Goal: Task Accomplishment & Management: Manage account settings

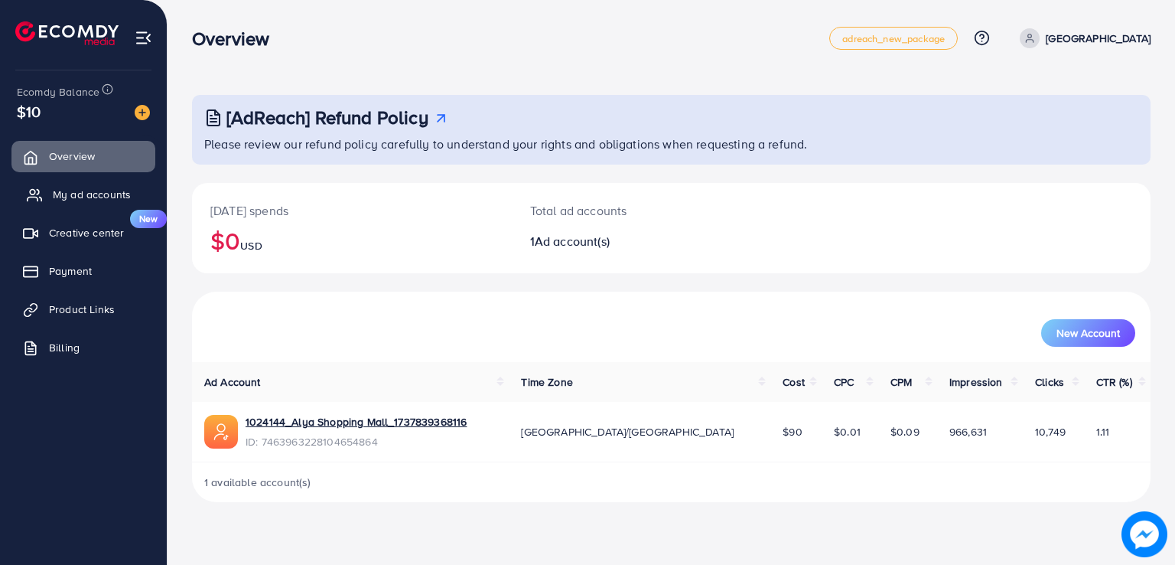
click at [80, 196] on span "My ad accounts" at bounding box center [92, 194] width 78 height 15
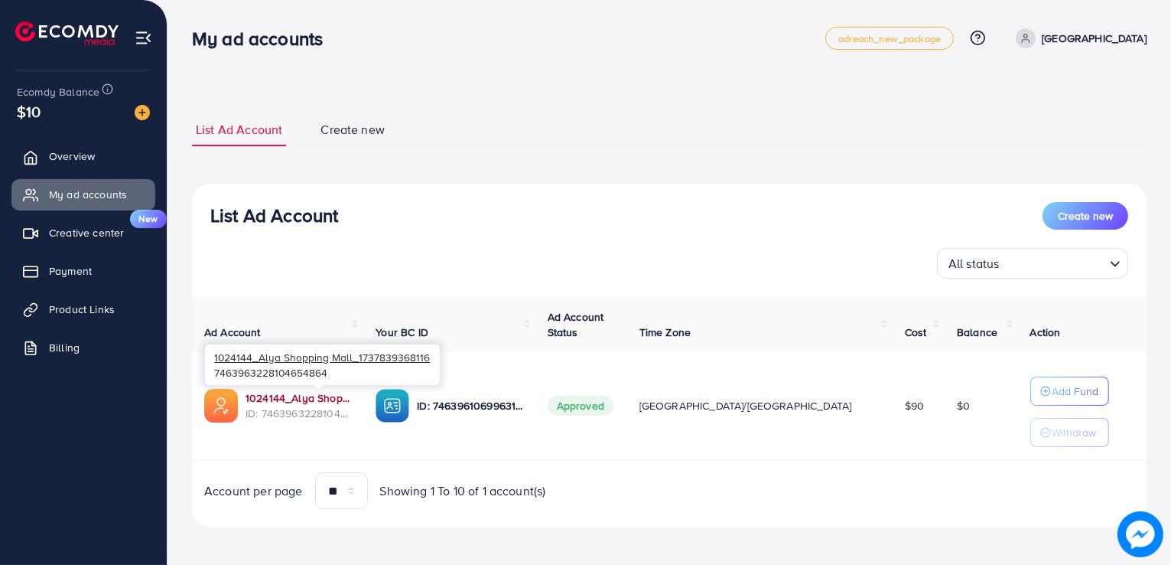
click at [276, 395] on link "1024144_Alya Shopping Mall_1737839368116" at bounding box center [299, 397] width 106 height 15
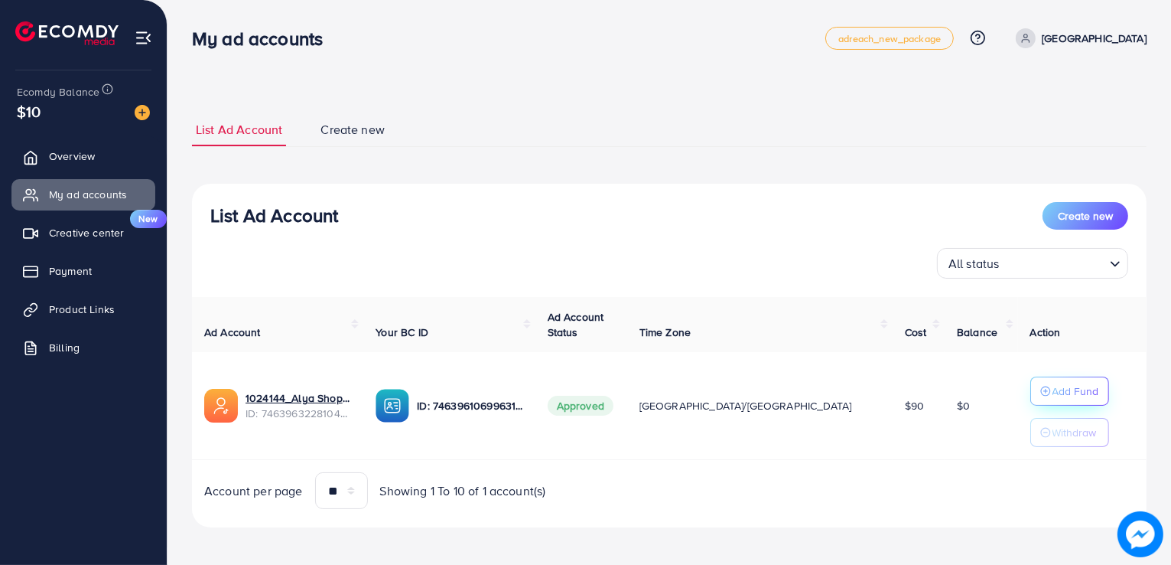
click at [1041, 391] on circle "button" at bounding box center [1045, 390] width 9 height 9
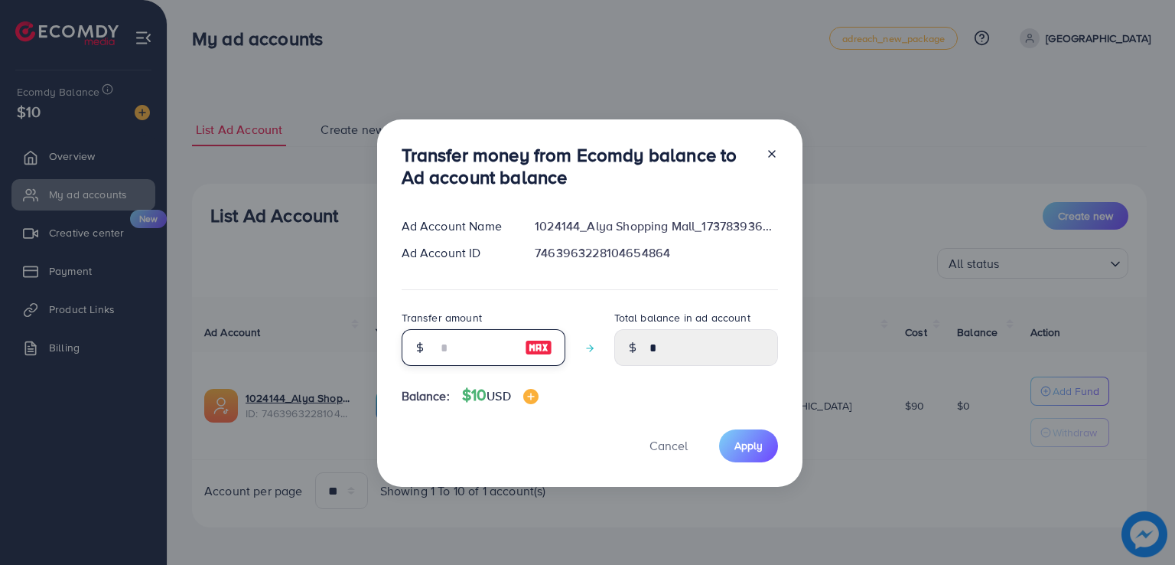
click at [483, 343] on input "number" at bounding box center [475, 347] width 77 height 37
type input "*"
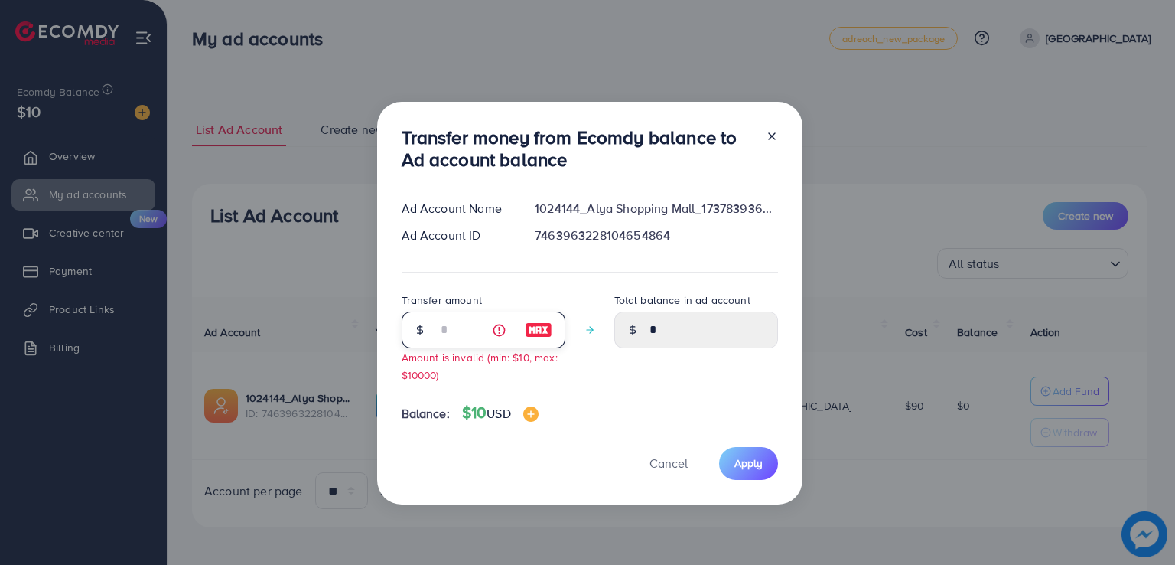
type input "****"
type input "**"
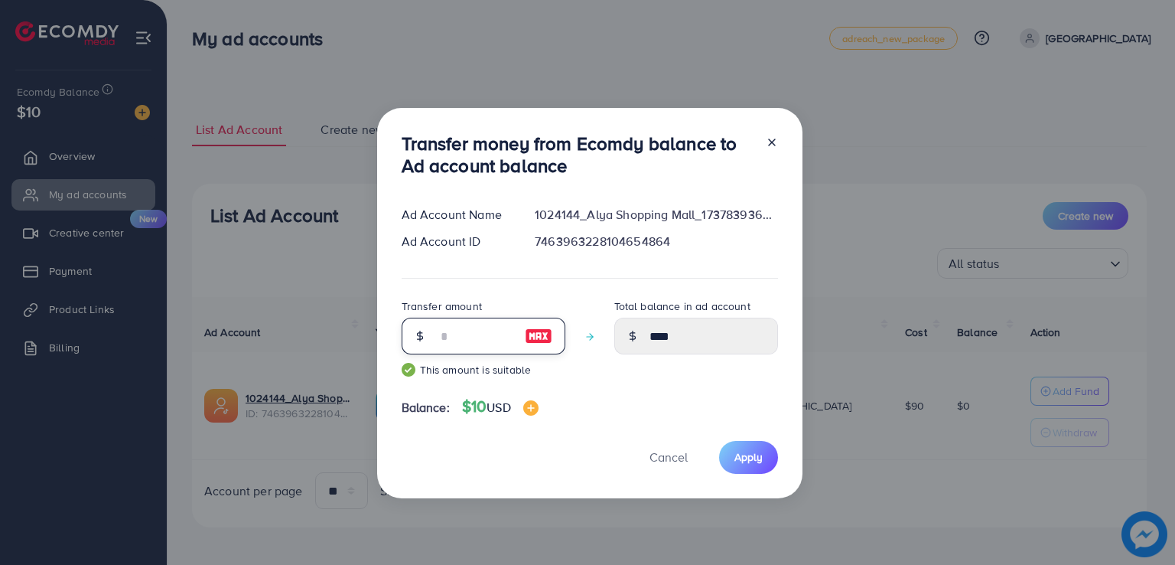
type input "*****"
type input "**"
click at [744, 467] on button "Apply" at bounding box center [748, 457] width 59 height 33
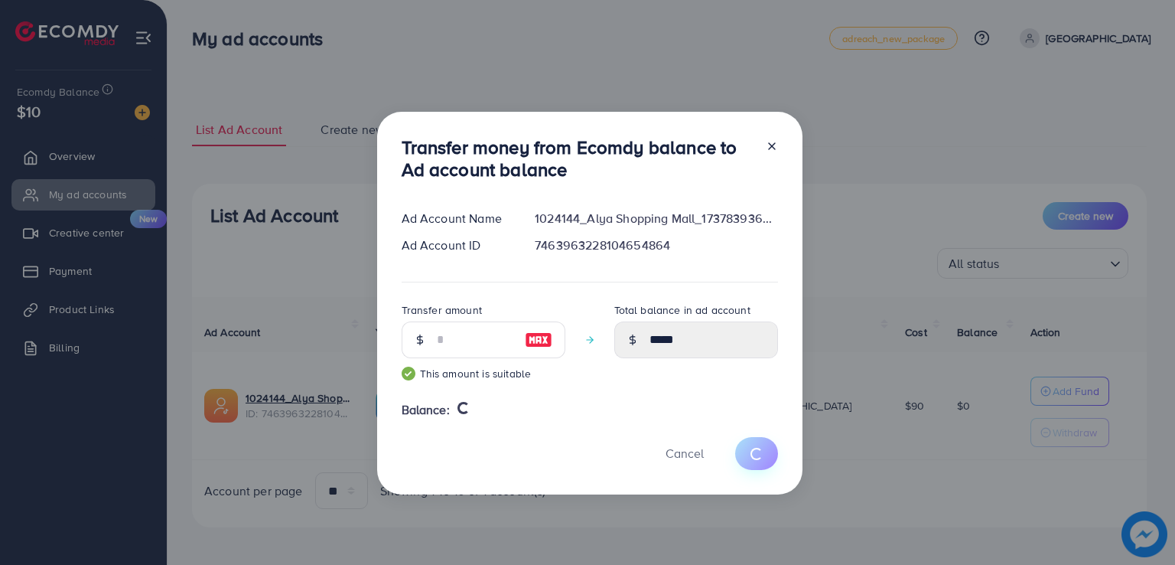
type input "*"
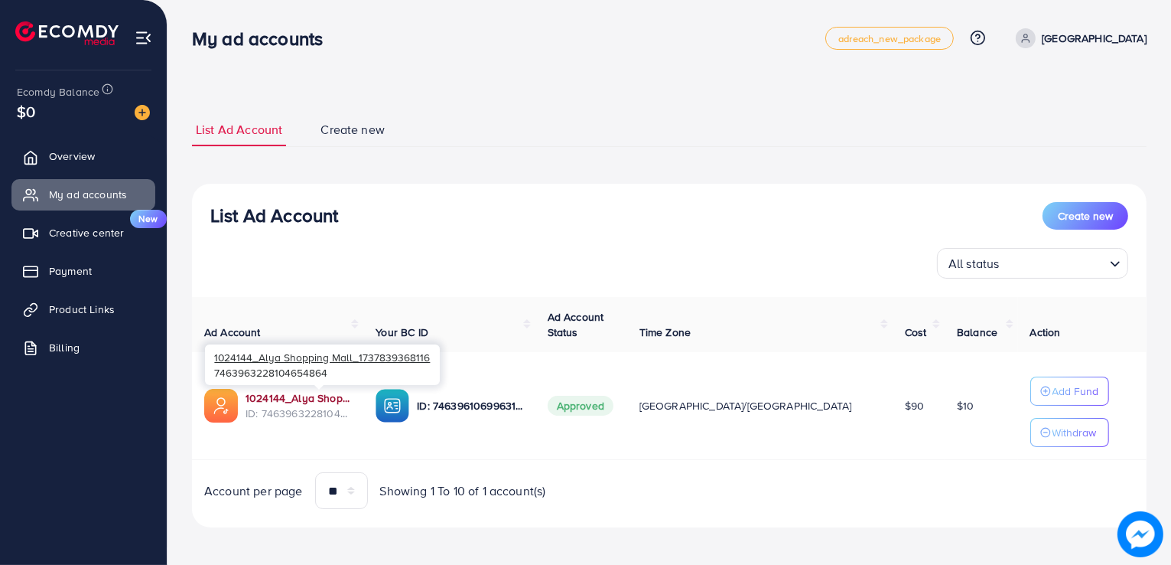
click at [296, 395] on link "1024144_Alya Shopping Mall_1737839368116" at bounding box center [299, 397] width 106 height 15
click at [73, 307] on span "Product Links" at bounding box center [86, 308] width 66 height 15
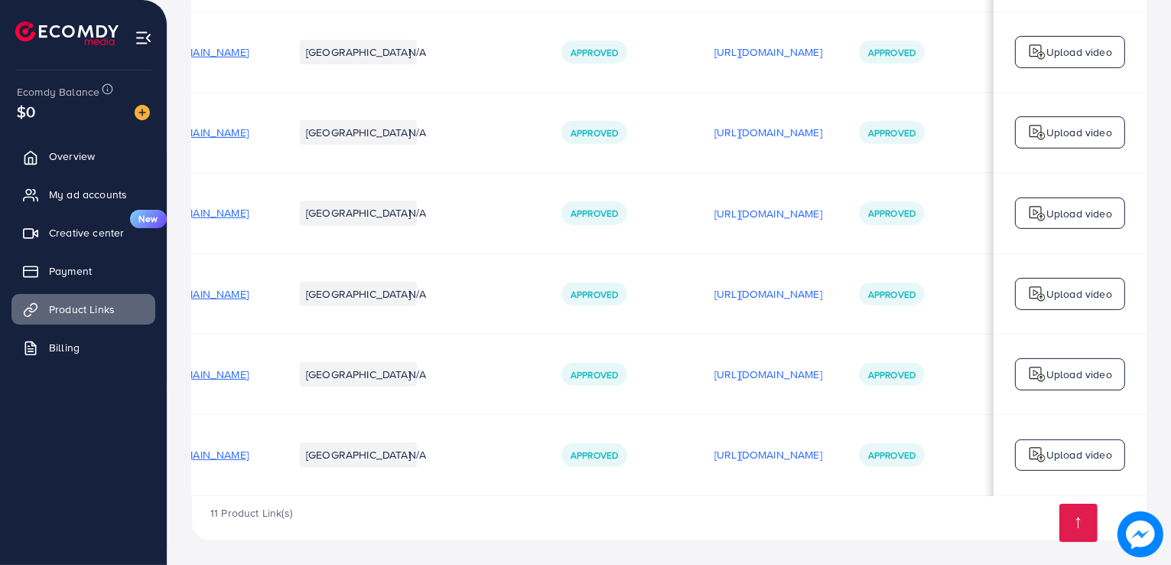
scroll to position [0, 260]
drag, startPoint x: 686, startPoint y: 353, endPoint x: 909, endPoint y: 364, distance: 222.9
click at [763, 451] on p "[URL][DOMAIN_NAME]" at bounding box center [769, 454] width 108 height 18
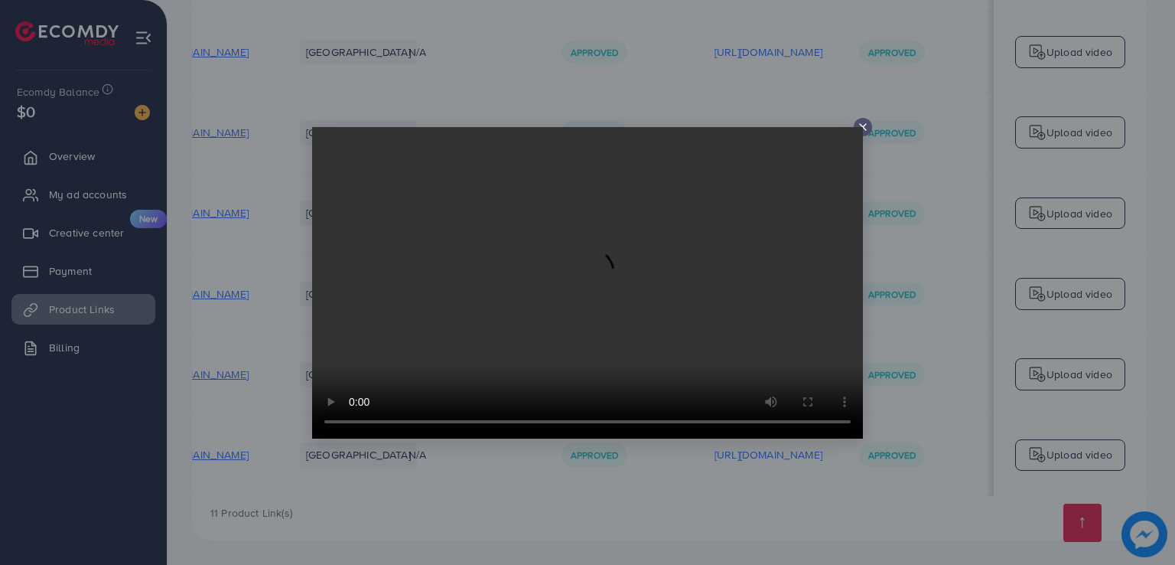
click at [861, 124] on icon at bounding box center [863, 127] width 12 height 12
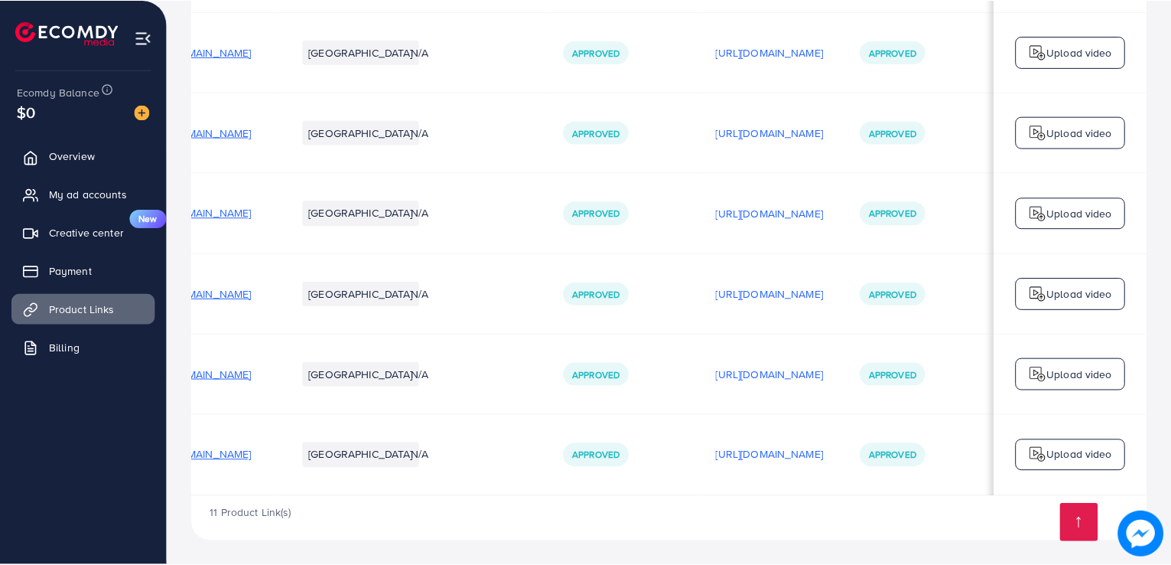
scroll to position [0, 257]
click at [715, 372] on p "[URL][DOMAIN_NAME]" at bounding box center [769, 374] width 108 height 18
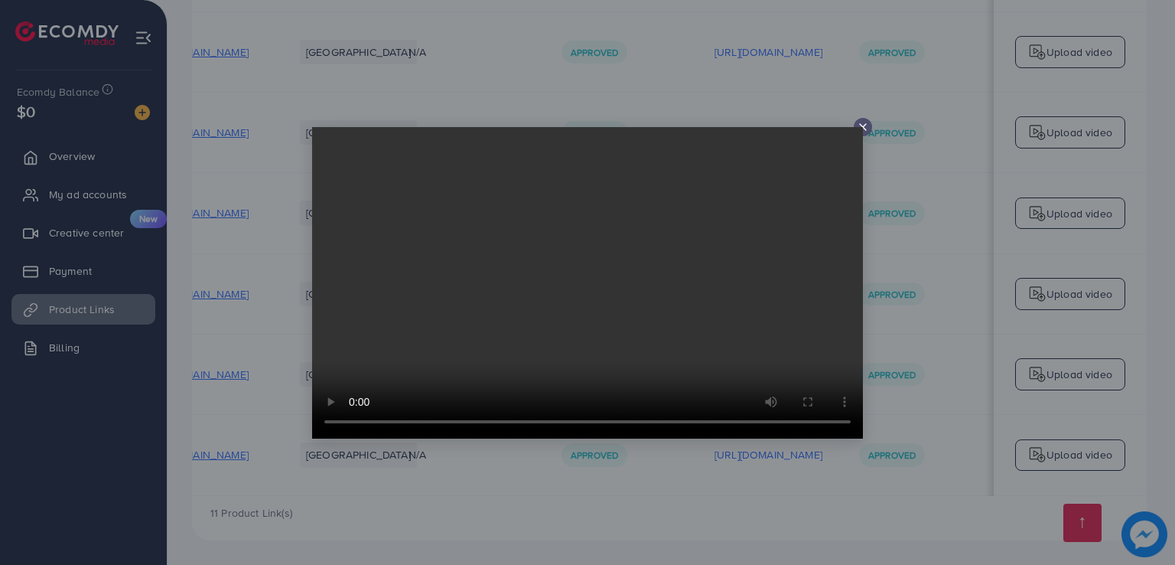
click at [862, 127] on video at bounding box center [587, 282] width 551 height 311
click at [861, 125] on line at bounding box center [863, 127] width 6 height 6
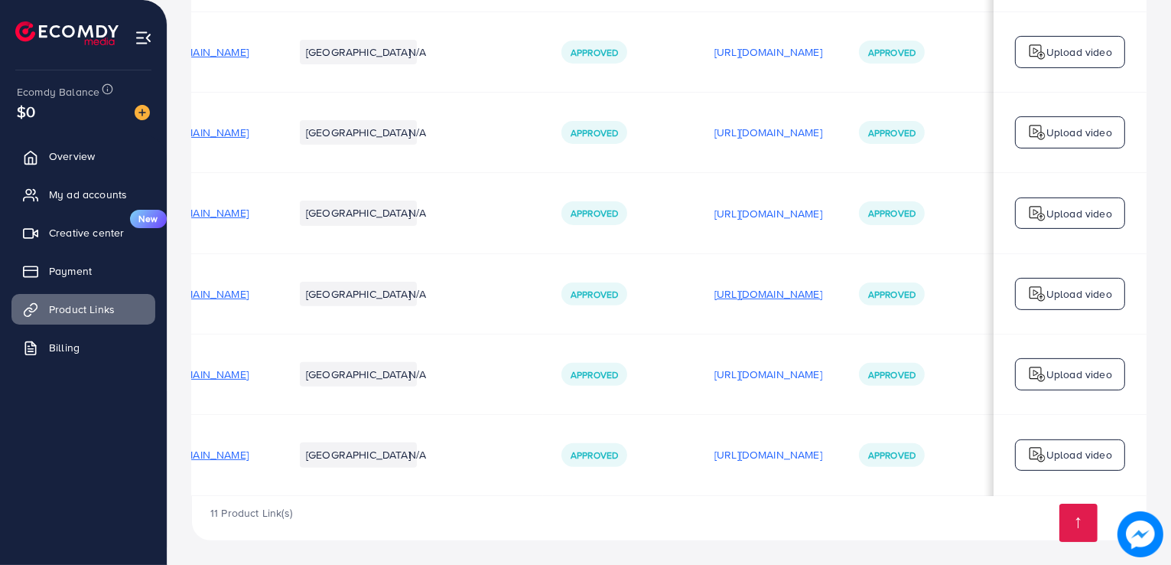
click at [725, 291] on p "[URL][DOMAIN_NAME]" at bounding box center [769, 294] width 108 height 18
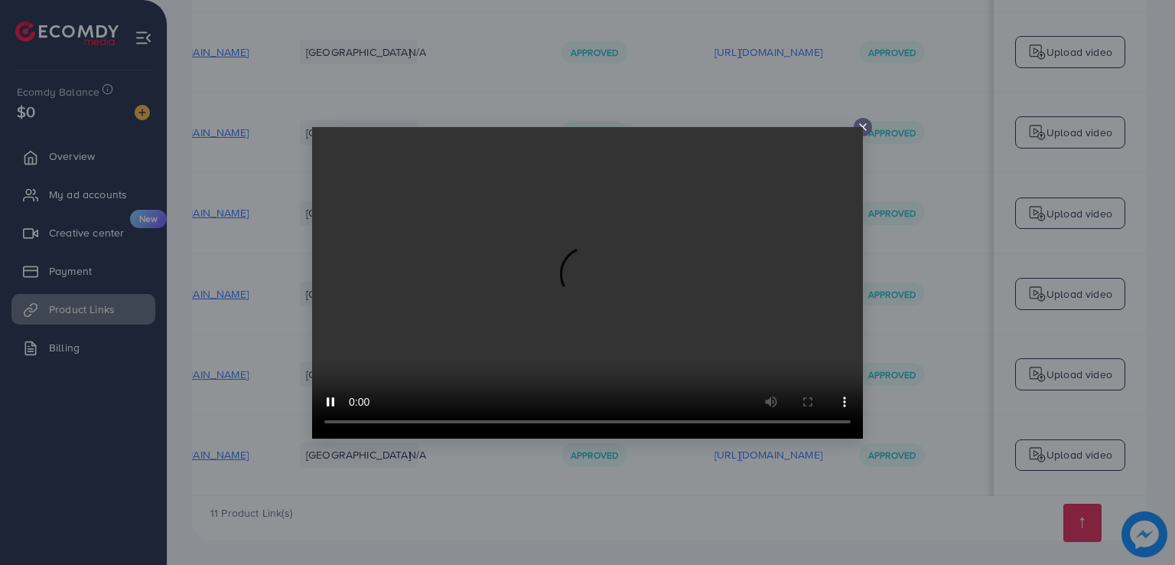
click at [861, 123] on icon at bounding box center [863, 127] width 12 height 12
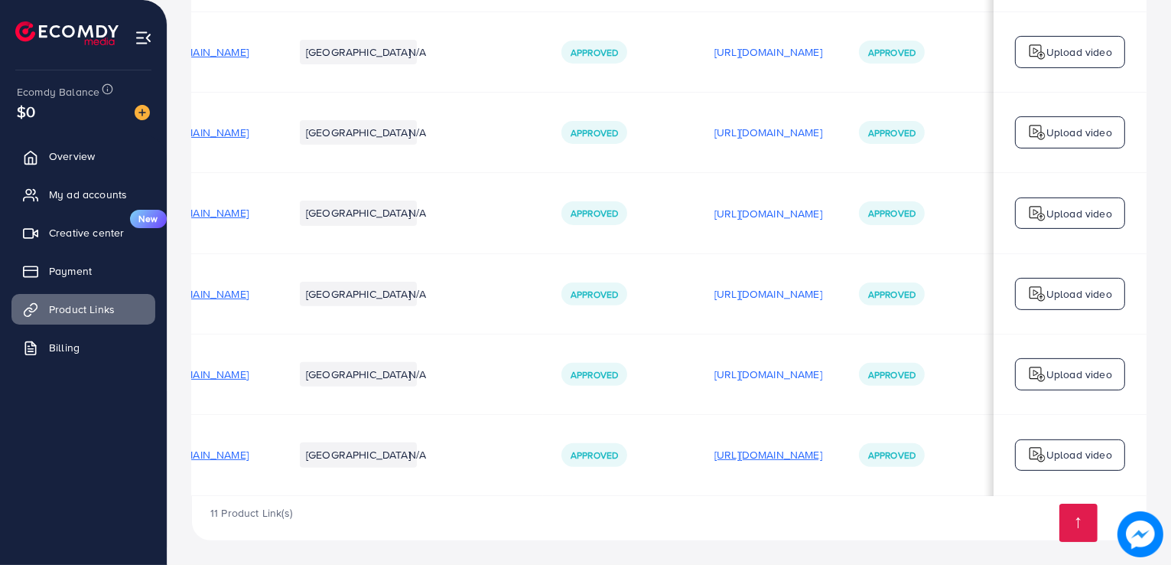
click at [737, 449] on p "[URL][DOMAIN_NAME]" at bounding box center [769, 454] width 108 height 18
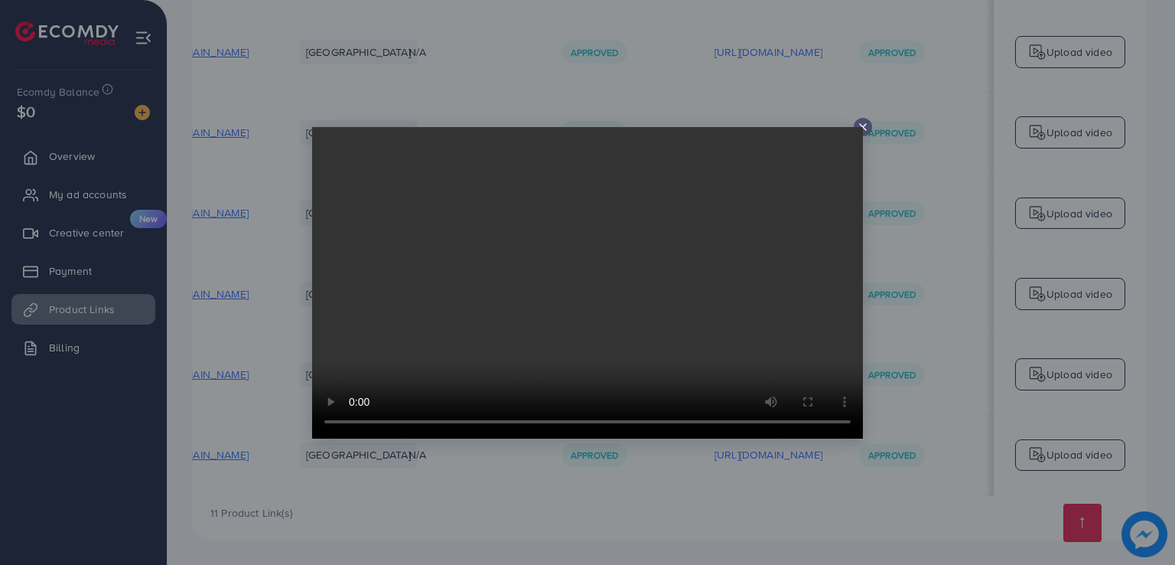
click at [656, 279] on video at bounding box center [587, 282] width 551 height 311
click at [864, 122] on icon at bounding box center [863, 127] width 12 height 12
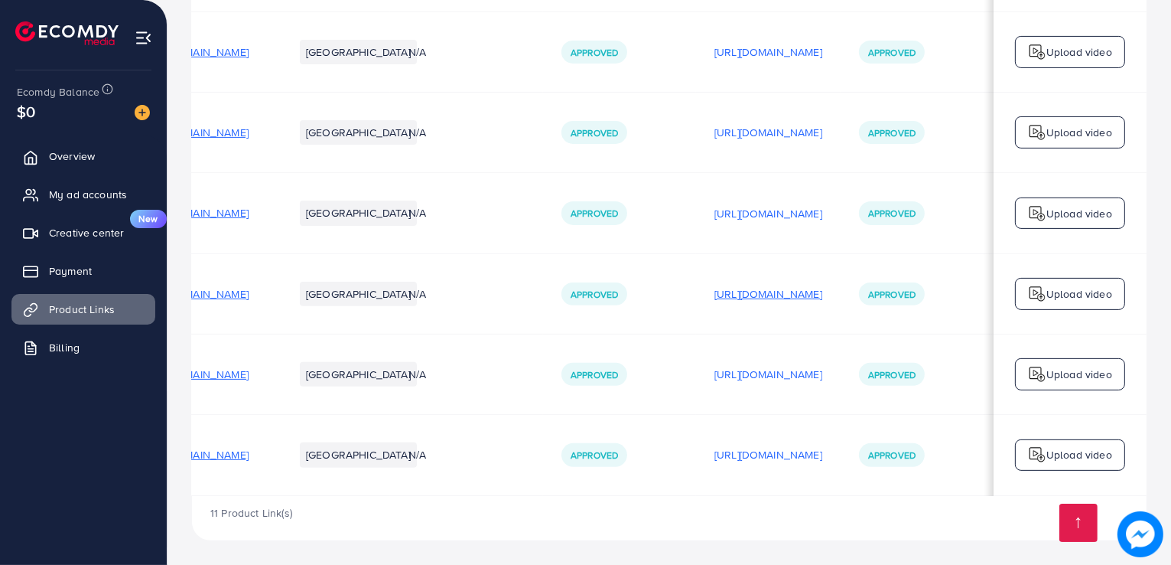
click at [770, 287] on p "[URL][DOMAIN_NAME]" at bounding box center [769, 294] width 108 height 18
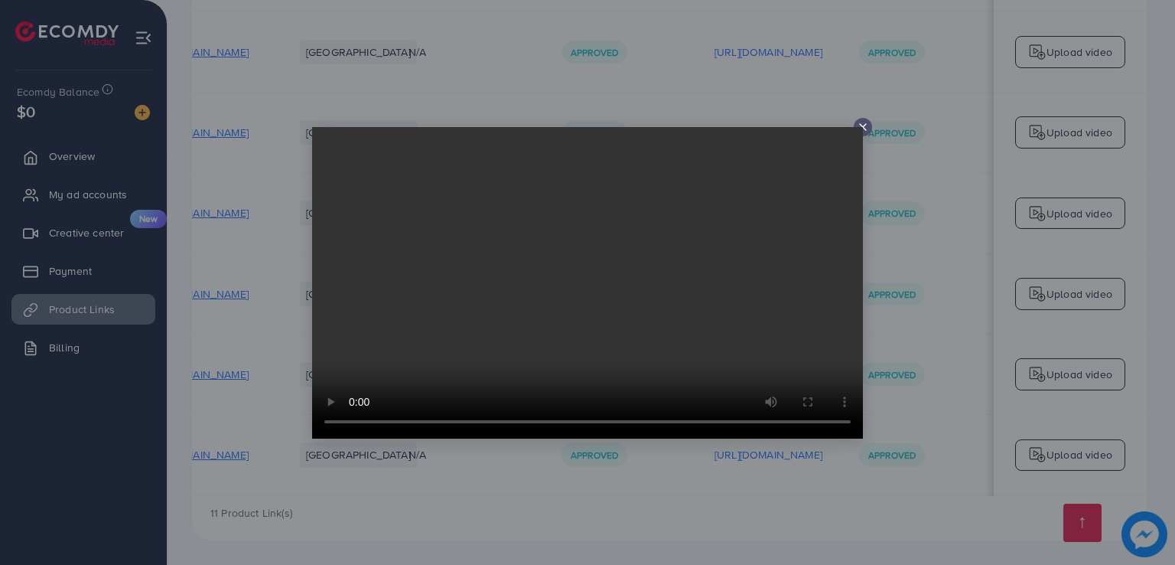
click at [860, 124] on line at bounding box center [863, 127] width 6 height 6
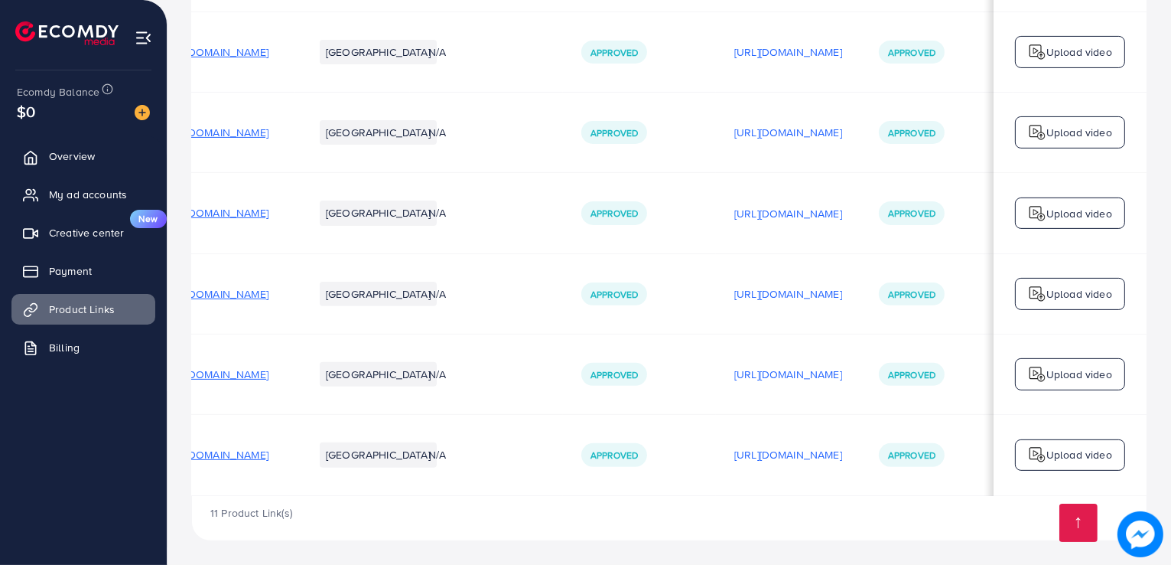
scroll to position [0, 0]
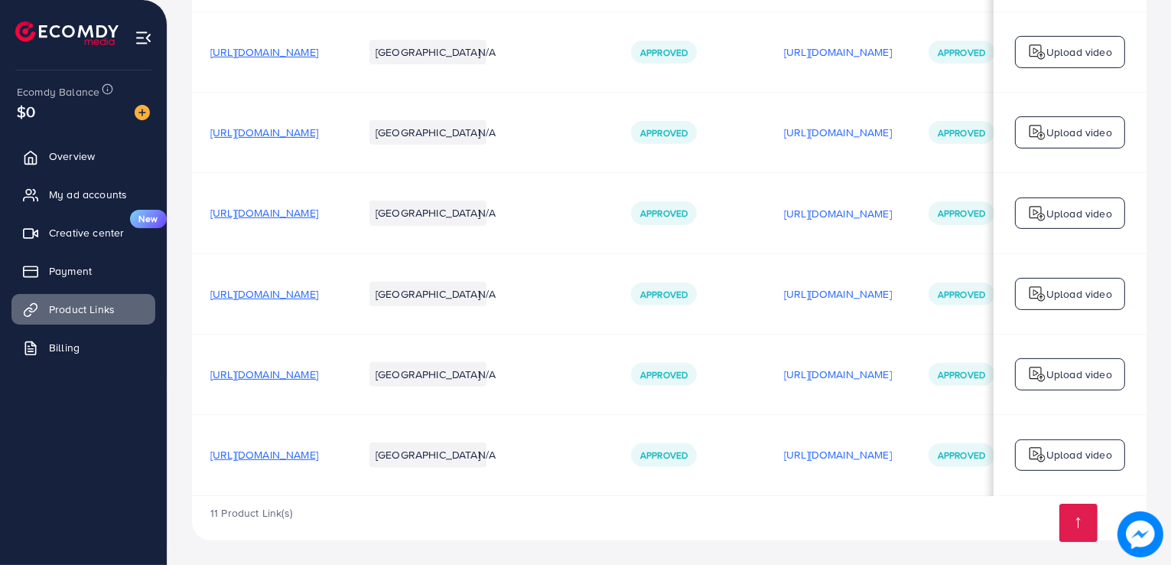
drag, startPoint x: 438, startPoint y: 386, endPoint x: 232, endPoint y: 418, distance: 208.9
click at [105, 189] on span "My ad accounts" at bounding box center [92, 194] width 78 height 15
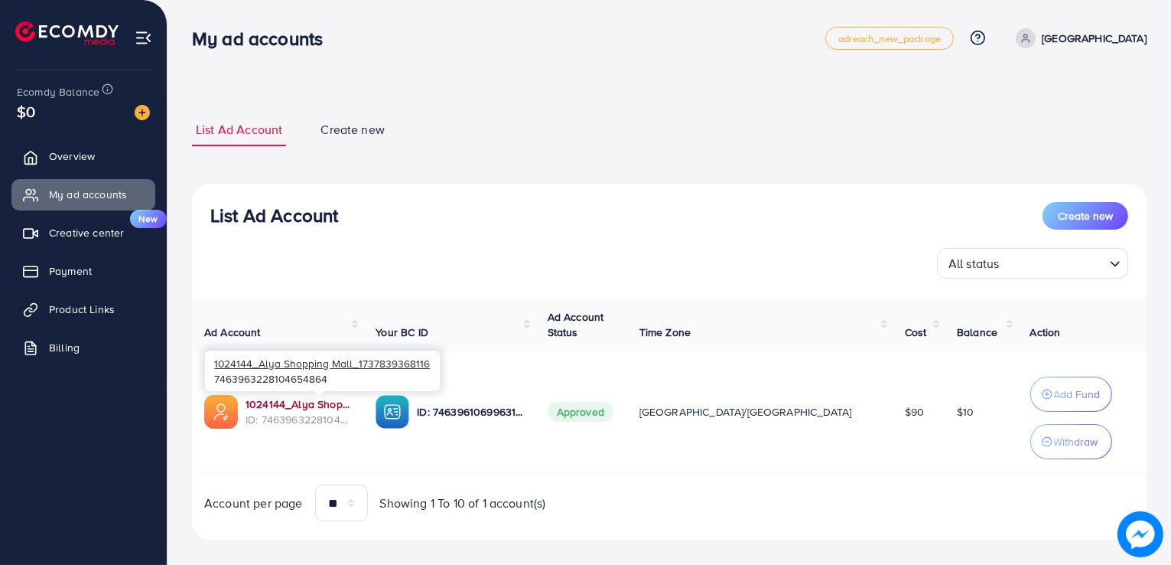
click at [297, 408] on link "1024144_Alya Shopping Mall_1737839368116" at bounding box center [299, 403] width 106 height 15
click at [85, 311] on span "Product Links" at bounding box center [86, 308] width 66 height 15
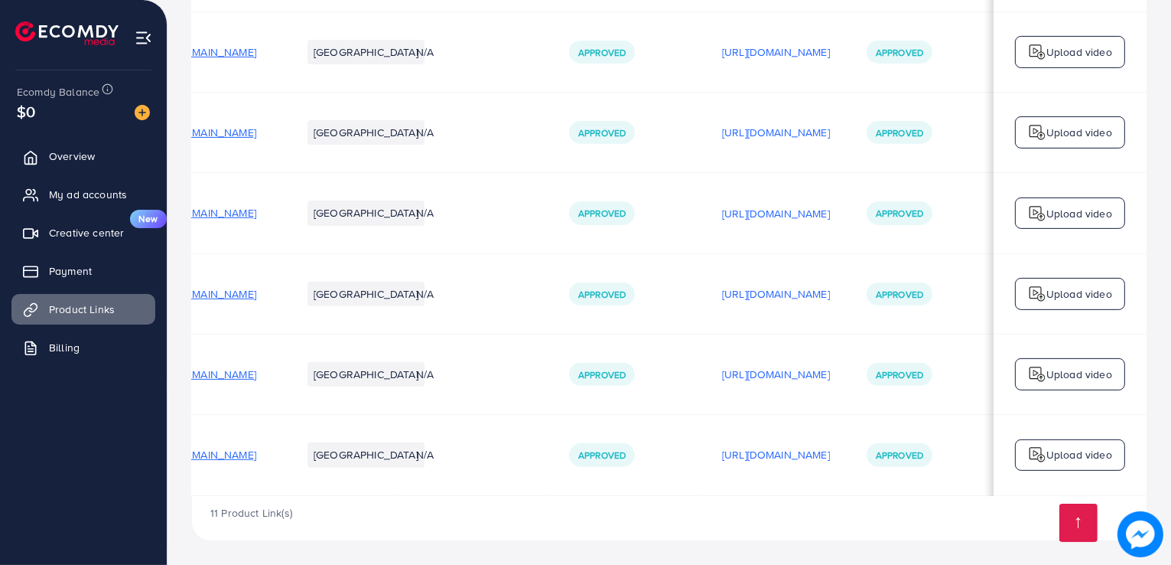
scroll to position [0, 260]
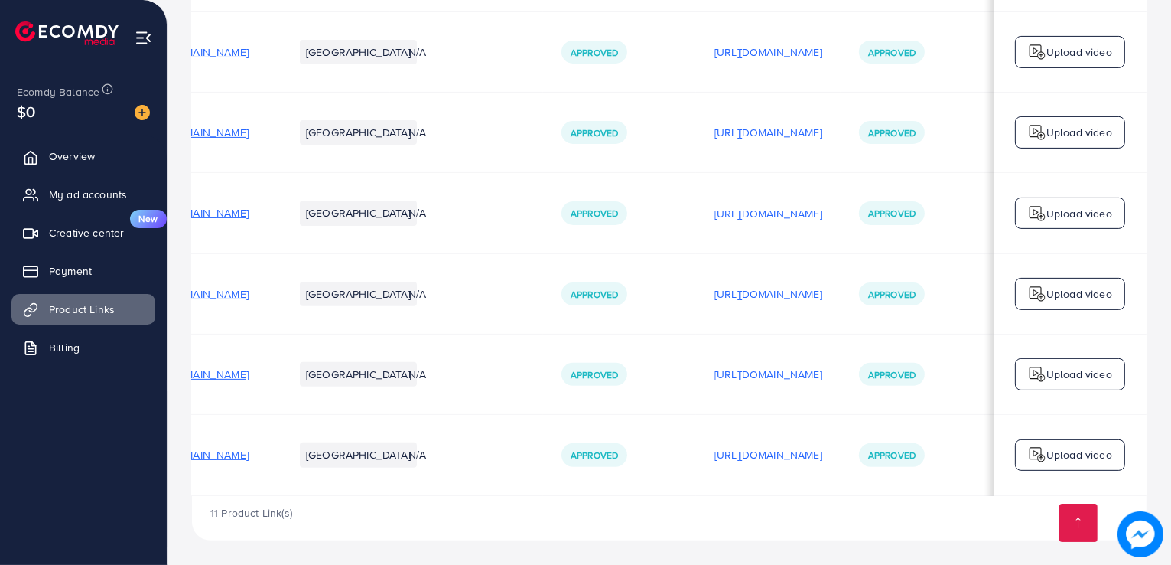
drag, startPoint x: 490, startPoint y: 353, endPoint x: 743, endPoint y: 343, distance: 253.4
click at [716, 455] on p "[URL][DOMAIN_NAME]" at bounding box center [769, 454] width 108 height 18
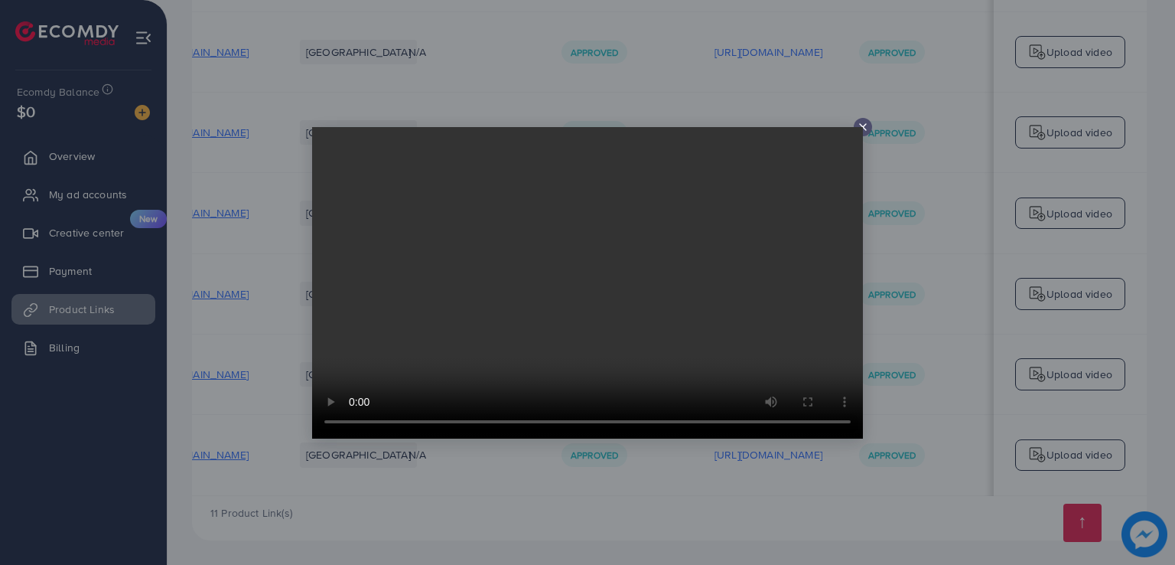
drag, startPoint x: 867, startPoint y: 127, endPoint x: 855, endPoint y: 136, distance: 15.3
click at [866, 126] on icon at bounding box center [863, 127] width 12 height 12
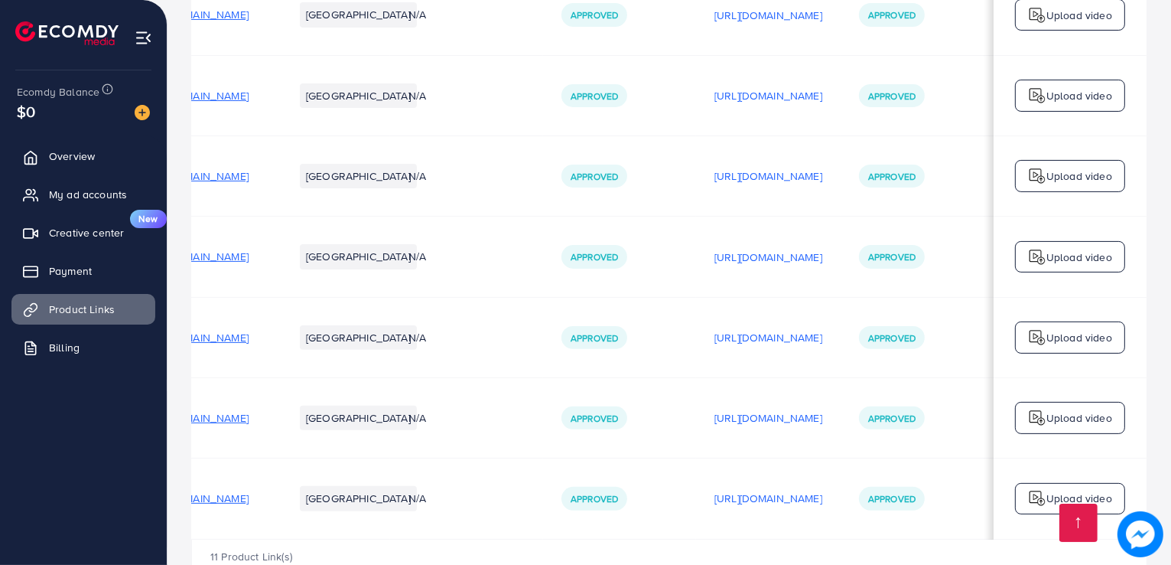
scroll to position [0, 0]
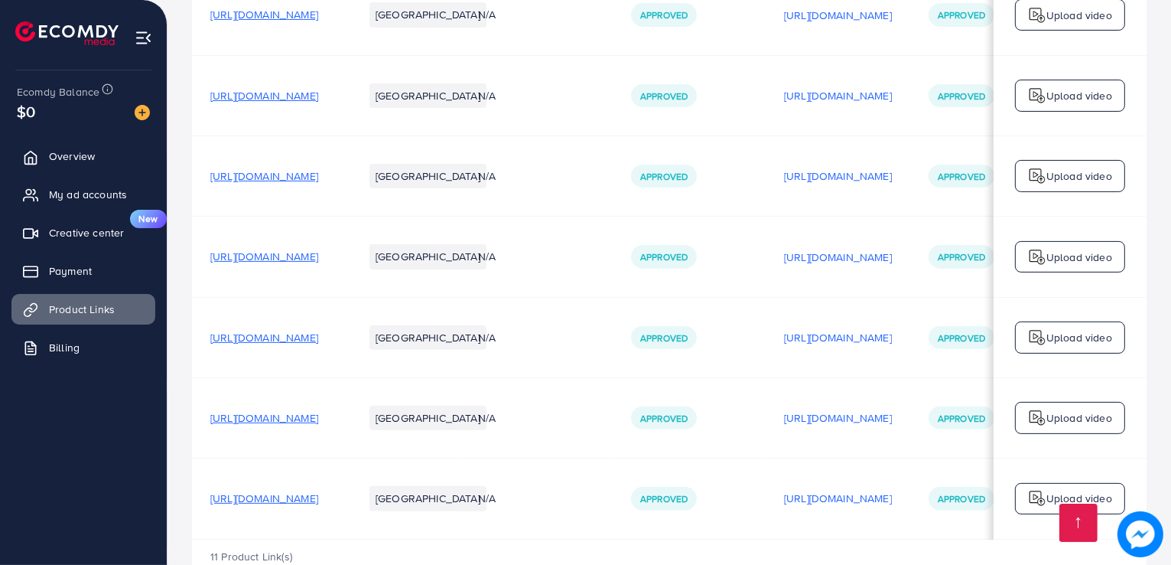
drag, startPoint x: 705, startPoint y: 314, endPoint x: 467, endPoint y: 337, distance: 238.3
click at [318, 502] on span "[URL][DOMAIN_NAME]" at bounding box center [264, 497] width 108 height 15
